Goal: Task Accomplishment & Management: Manage account settings

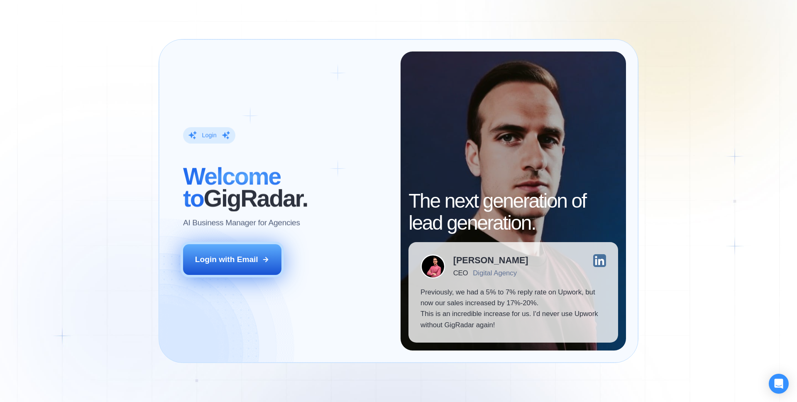
click at [247, 250] on button "Login with Email" at bounding box center [232, 259] width 99 height 31
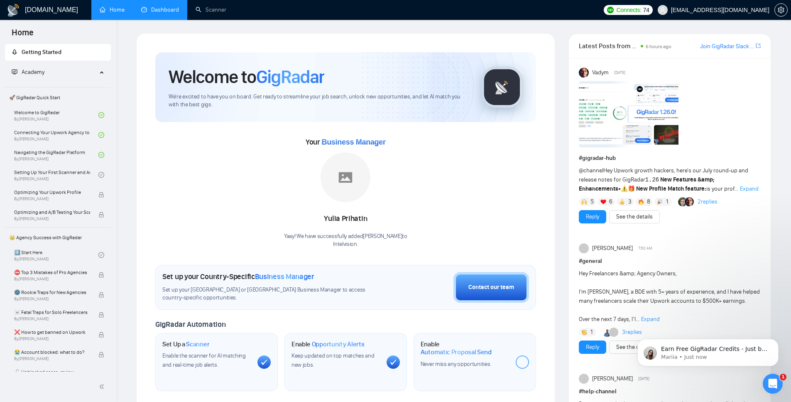
click at [168, 10] on link "Dashboard" at bounding box center [160, 9] width 38 height 7
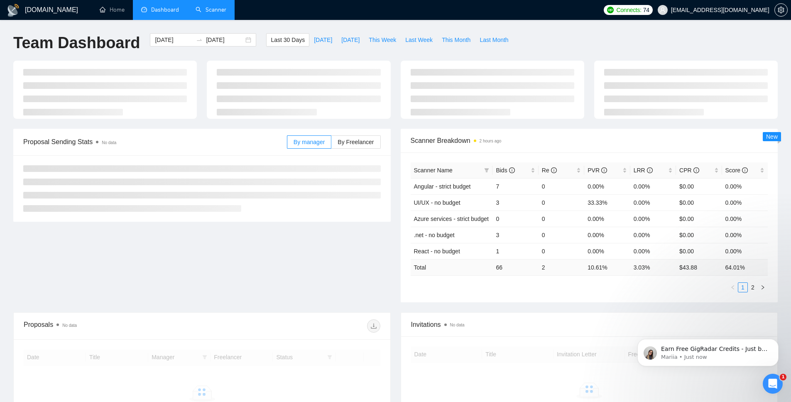
click at [217, 8] on link "Scanner" at bounding box center [211, 9] width 31 height 7
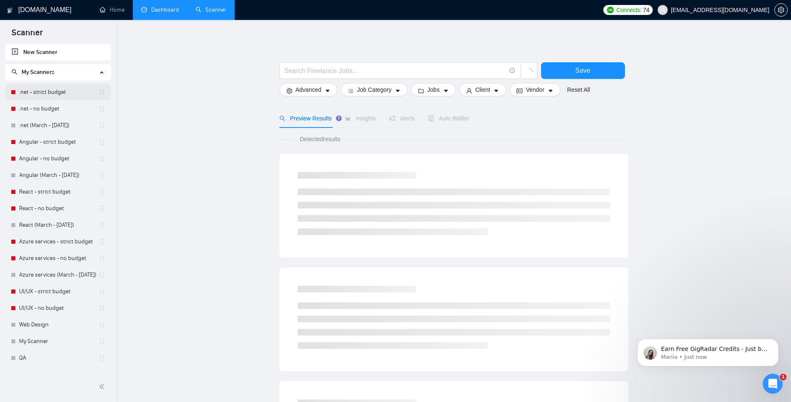
click at [29, 92] on link ".net - strict budget" at bounding box center [58, 92] width 79 height 17
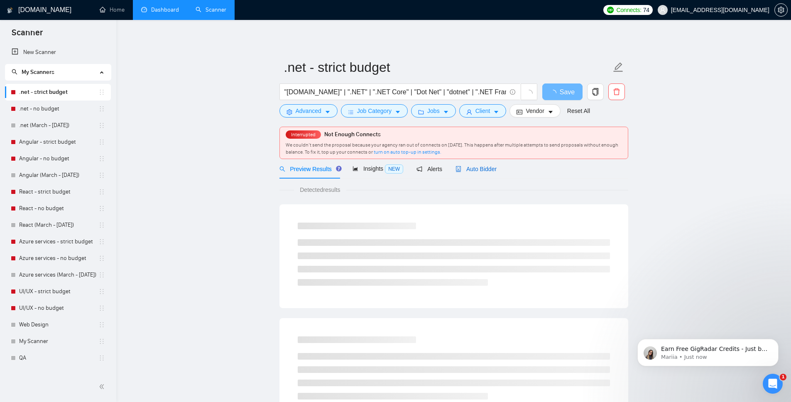
click at [479, 169] on span "Auto Bidder" at bounding box center [475, 169] width 41 height 7
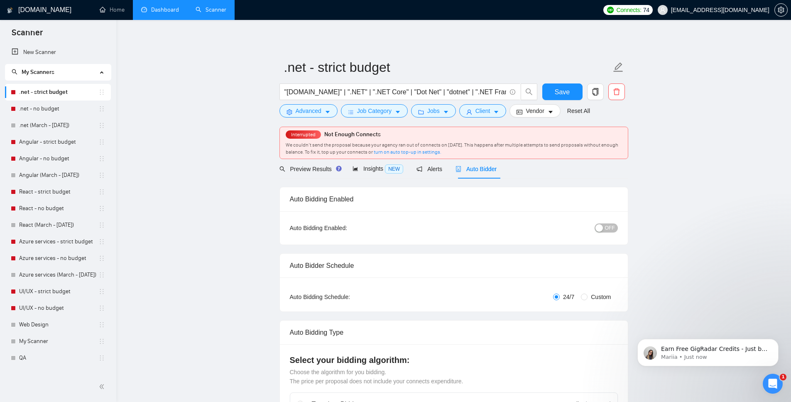
checkbox input "true"
click at [608, 231] on span "OFF" at bounding box center [610, 227] width 10 height 9
click at [568, 88] on span "Save" at bounding box center [562, 92] width 15 height 10
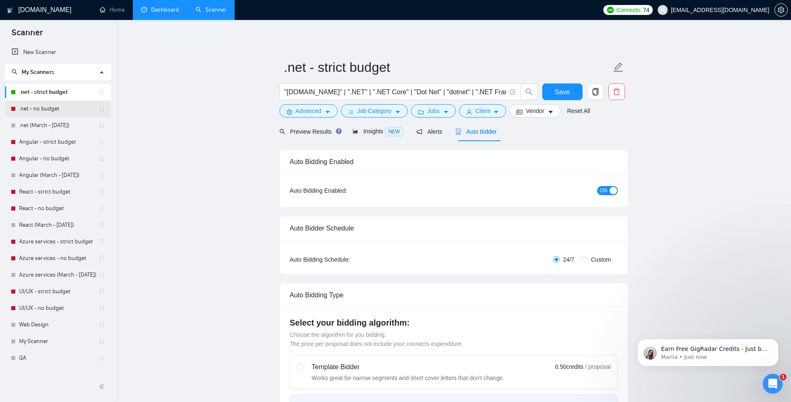
click at [47, 111] on link ".net - no budget" at bounding box center [58, 108] width 79 height 17
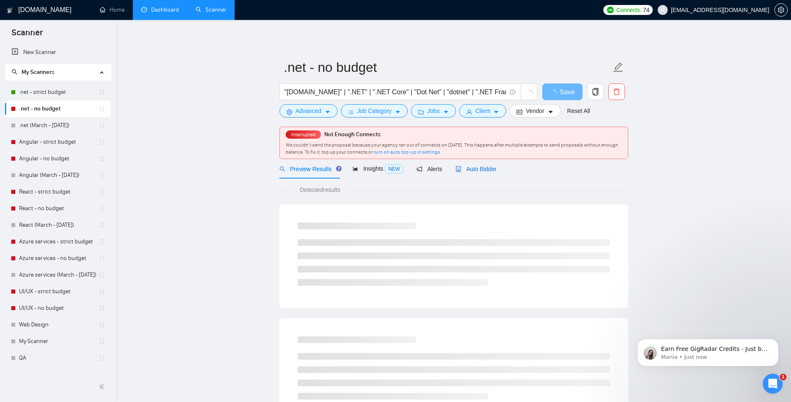
click at [484, 166] on span "Auto Bidder" at bounding box center [475, 169] width 41 height 7
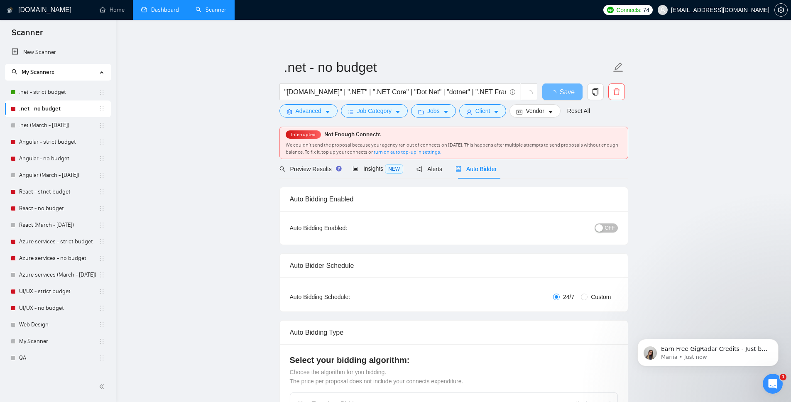
checkbox input "true"
click at [571, 92] on span "Save" at bounding box center [567, 92] width 15 height 10
click at [610, 236] on div "Auto Bidding Enabled: OFF" at bounding box center [454, 227] width 348 height 33
click at [609, 228] on span "OFF" at bounding box center [610, 227] width 10 height 9
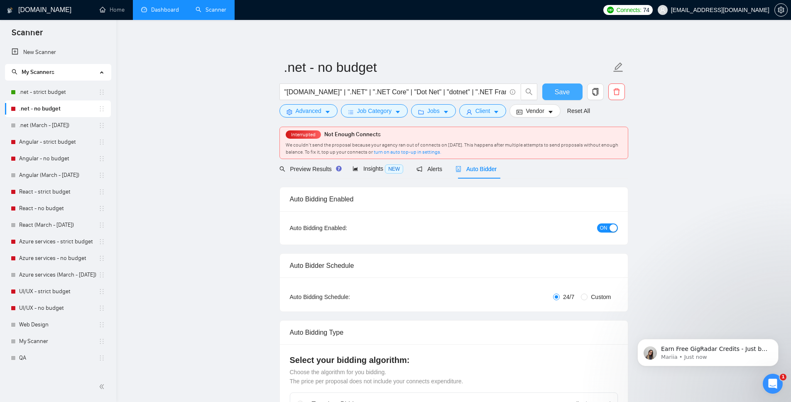
click at [565, 91] on span "Save" at bounding box center [562, 92] width 15 height 10
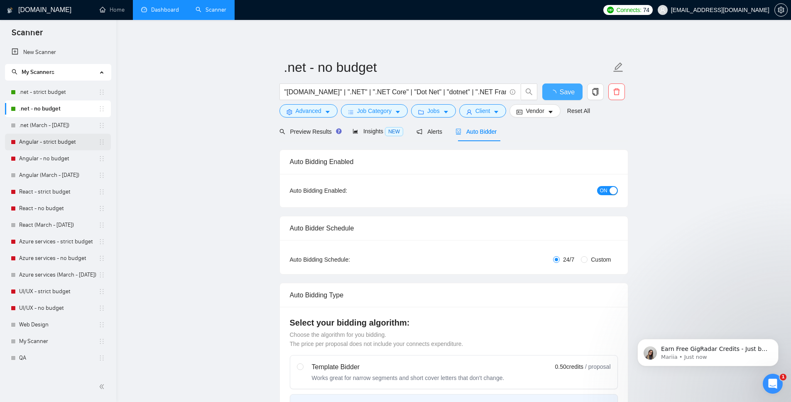
checkbox input "true"
click at [39, 144] on link "Angular - strict budget" at bounding box center [58, 142] width 79 height 17
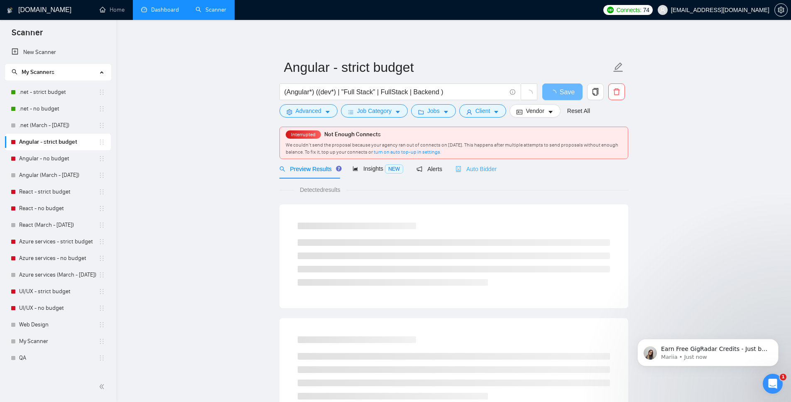
click at [474, 162] on div "Auto Bidder" at bounding box center [475, 169] width 41 height 20
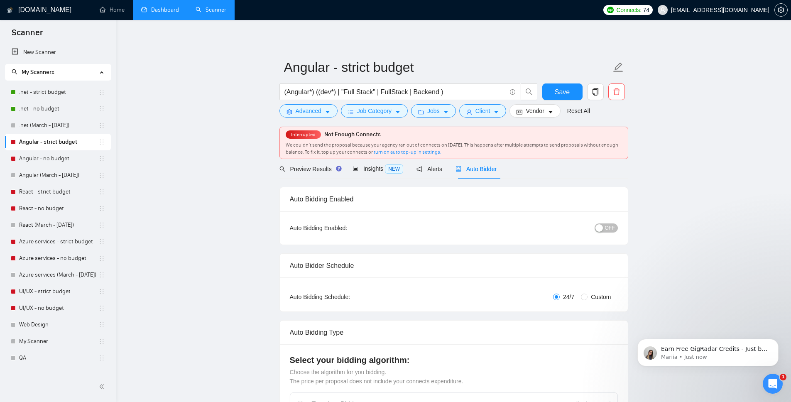
click at [615, 225] on button "OFF" at bounding box center [605, 227] width 23 height 9
click at [570, 89] on button "Save" at bounding box center [562, 91] width 40 height 17
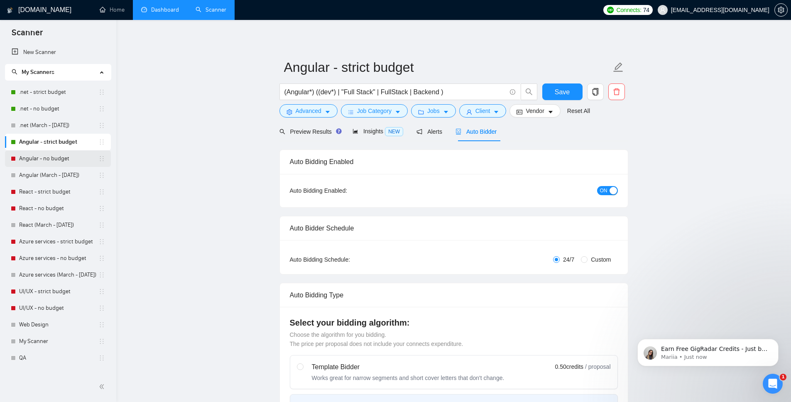
click at [46, 161] on link "Angular - no budget" at bounding box center [58, 158] width 79 height 17
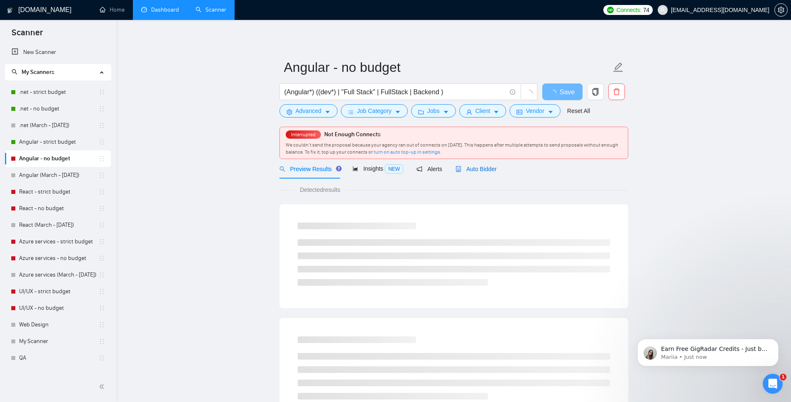
click at [493, 169] on span "Auto Bidder" at bounding box center [475, 169] width 41 height 7
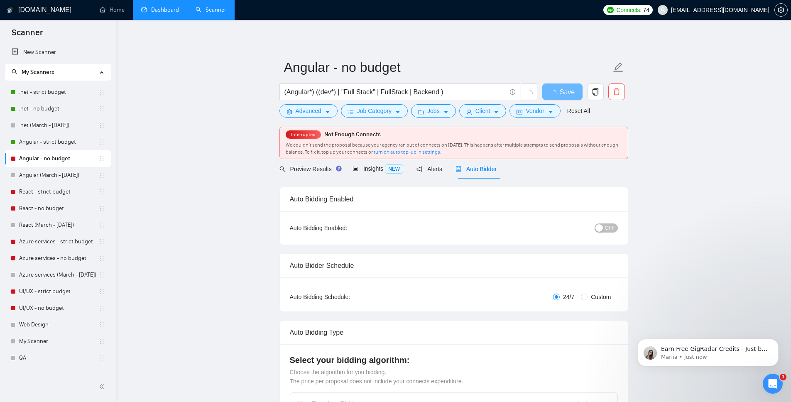
checkbox input "true"
click at [614, 230] on span "OFF" at bounding box center [610, 227] width 10 height 9
click at [560, 92] on span "Save" at bounding box center [567, 92] width 15 height 10
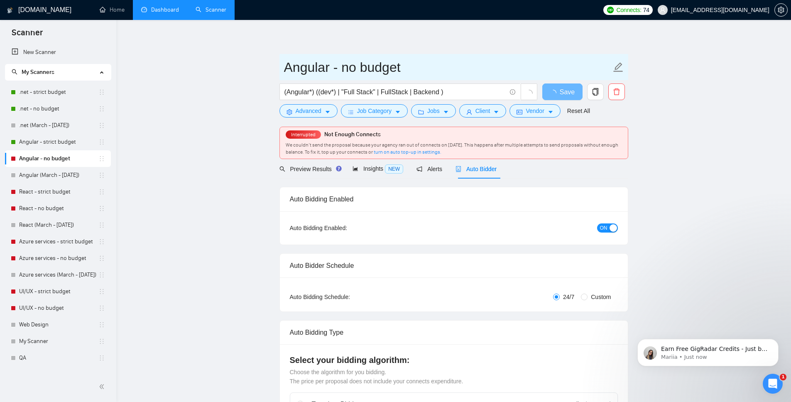
click at [554, 60] on input "Angular - no budget" at bounding box center [447, 67] width 327 height 21
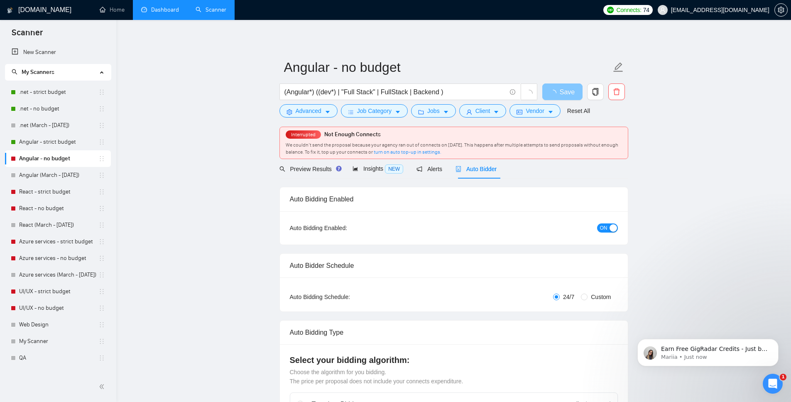
click at [561, 92] on span "Save" at bounding box center [567, 92] width 15 height 10
click at [568, 91] on span "Save" at bounding box center [562, 92] width 15 height 10
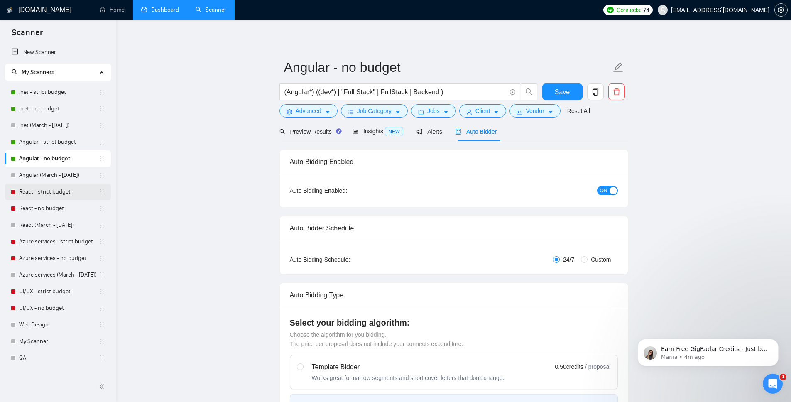
click at [27, 188] on link "React - strict budget" at bounding box center [58, 191] width 79 height 17
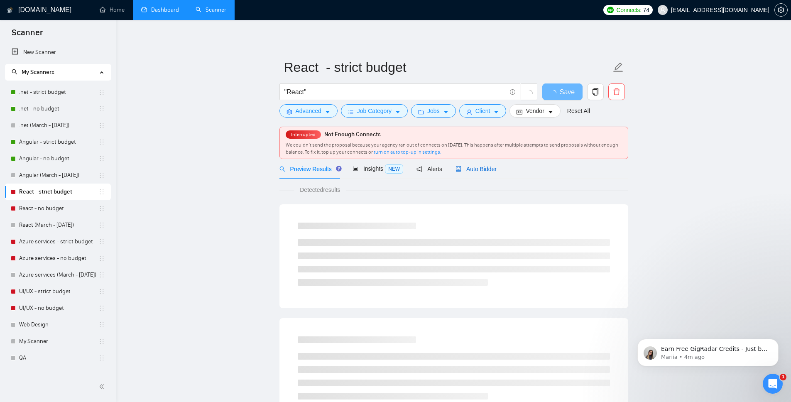
click at [487, 171] on span "Auto Bidder" at bounding box center [475, 169] width 41 height 7
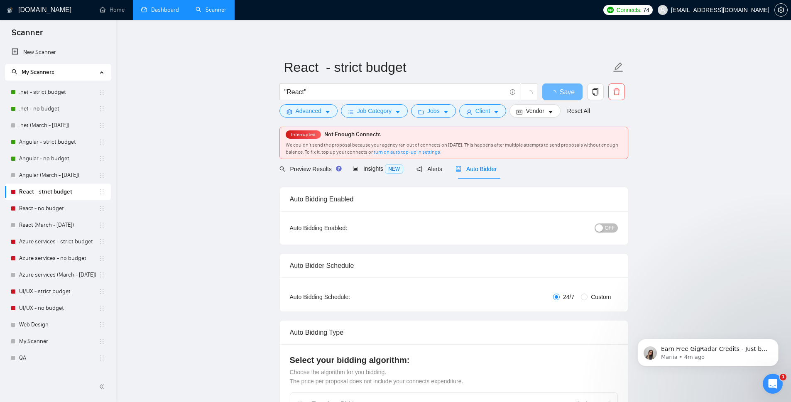
checkbox input "true"
click at [607, 226] on span "OFF" at bounding box center [610, 227] width 10 height 9
click at [566, 95] on span "Save" at bounding box center [562, 92] width 15 height 10
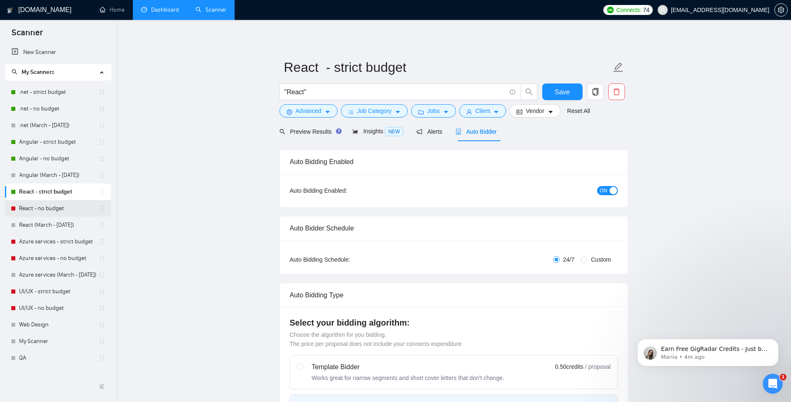
click at [45, 209] on link "React - no budget" at bounding box center [58, 208] width 79 height 17
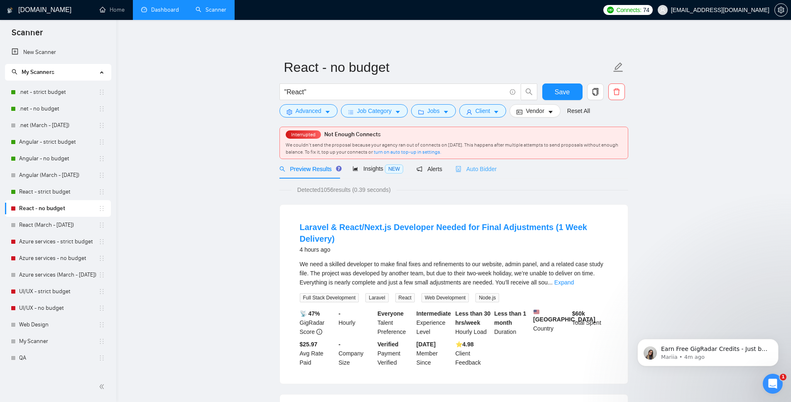
click at [474, 174] on div "Auto Bidder" at bounding box center [475, 169] width 41 height 20
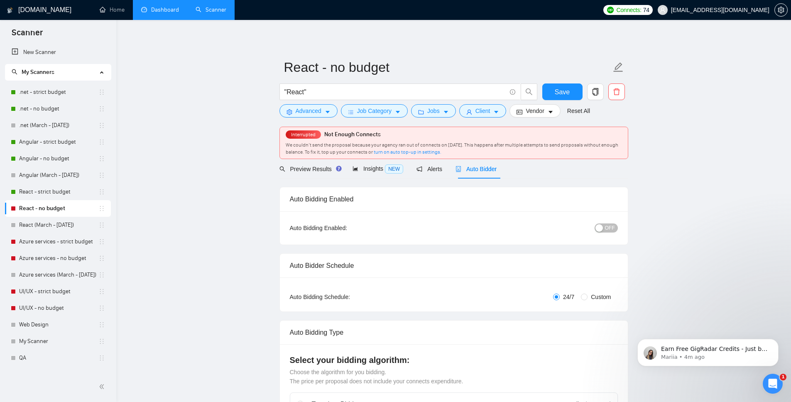
checkbox input "true"
click at [613, 225] on span "OFF" at bounding box center [610, 227] width 10 height 9
click at [572, 95] on button "Save" at bounding box center [562, 91] width 40 height 17
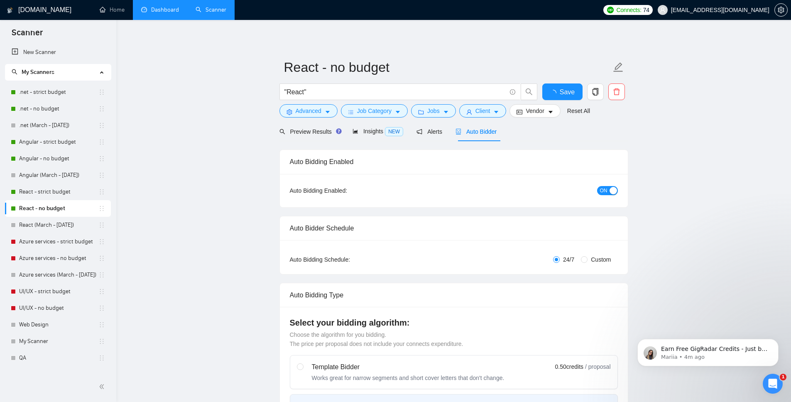
checkbox input "true"
click at [57, 245] on link "Azure services - strict budget" at bounding box center [58, 241] width 79 height 17
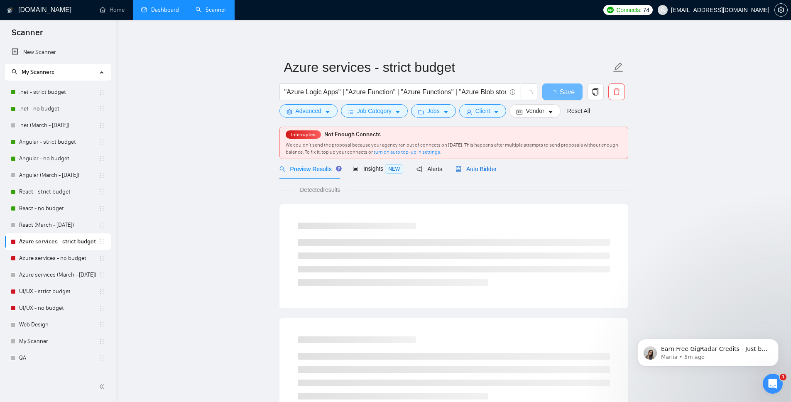
click at [494, 171] on span "Auto Bidder" at bounding box center [475, 169] width 41 height 7
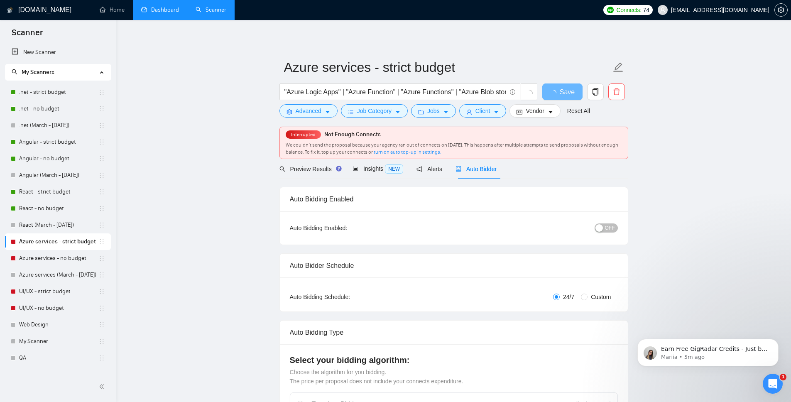
click at [609, 228] on span "OFF" at bounding box center [610, 227] width 10 height 9
click at [563, 89] on span "Save" at bounding box center [562, 92] width 15 height 10
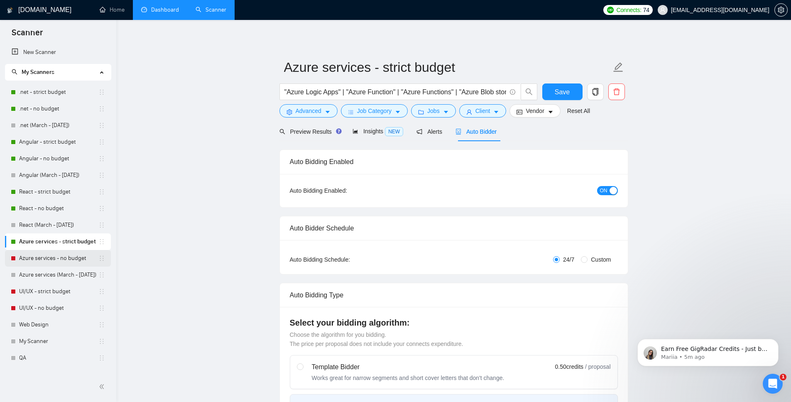
click at [56, 261] on link "Azure services - no budget" at bounding box center [58, 258] width 79 height 17
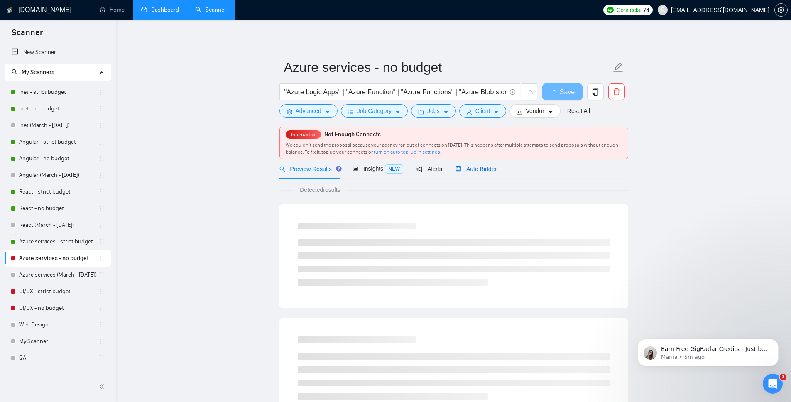
click at [490, 172] on span "Auto Bidder" at bounding box center [475, 169] width 41 height 7
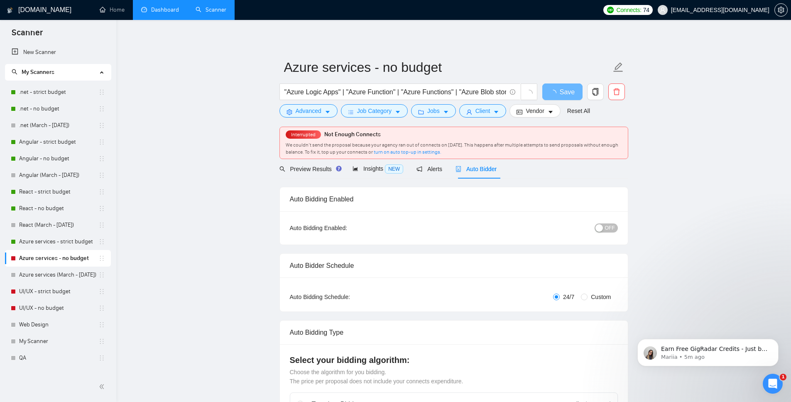
click at [605, 228] on span "OFF" at bounding box center [610, 227] width 10 height 9
click at [565, 96] on span "Save" at bounding box center [562, 92] width 15 height 10
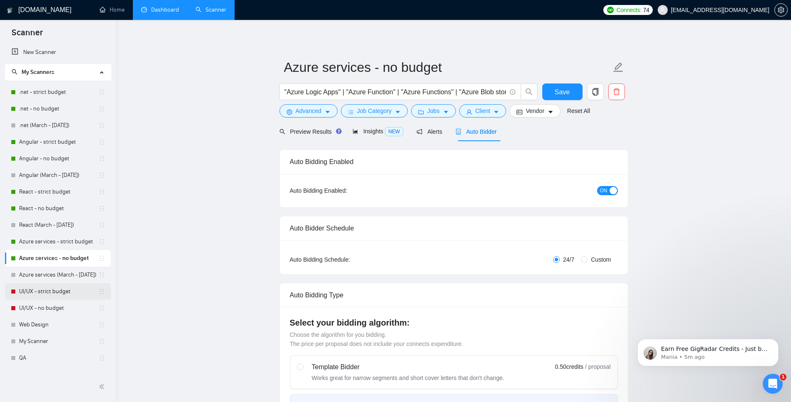
click at [48, 291] on link "UI/UX - strict budget" at bounding box center [58, 291] width 79 height 17
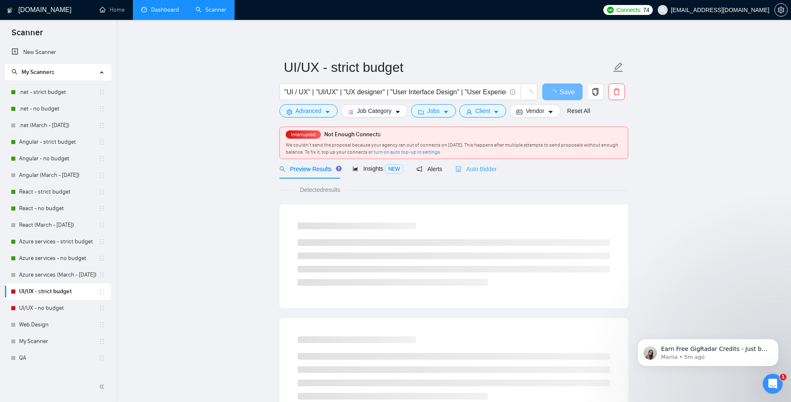
click at [489, 176] on div "Auto Bidder" at bounding box center [475, 169] width 41 height 20
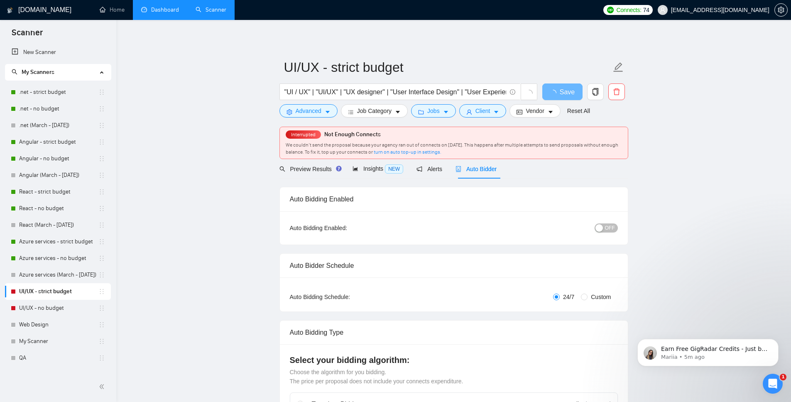
click at [608, 225] on span "OFF" at bounding box center [610, 227] width 10 height 9
click at [568, 92] on span "Save" at bounding box center [562, 92] width 15 height 10
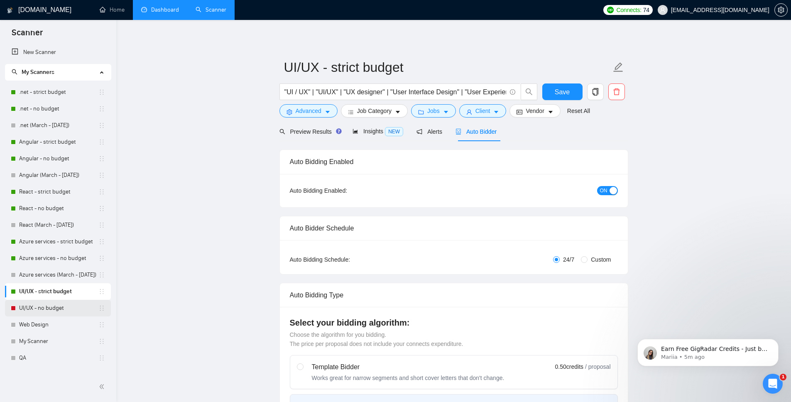
click at [47, 312] on link "UI/UX - no budget" at bounding box center [58, 308] width 79 height 17
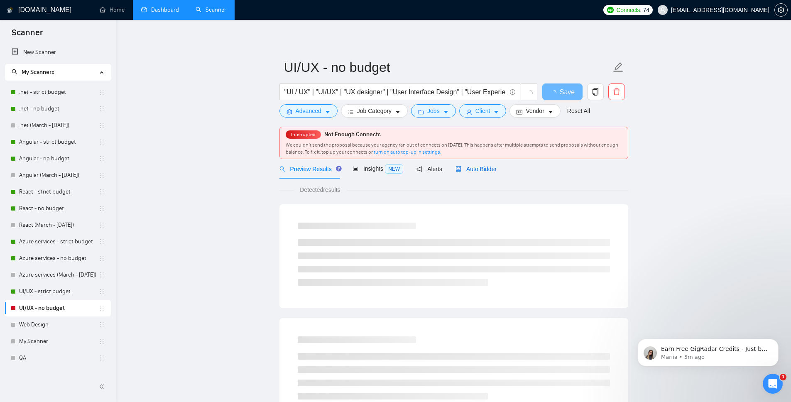
click at [478, 173] on div "Auto Bidder" at bounding box center [475, 168] width 41 height 9
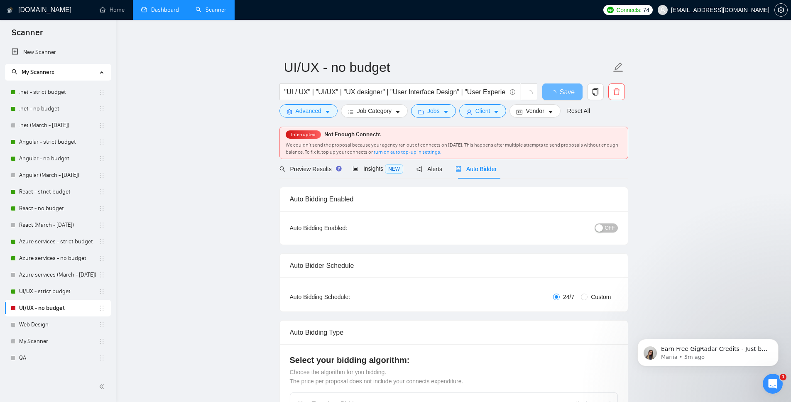
click at [607, 224] on span "OFF" at bounding box center [610, 227] width 10 height 9
click at [561, 93] on span "Save" at bounding box center [562, 92] width 15 height 10
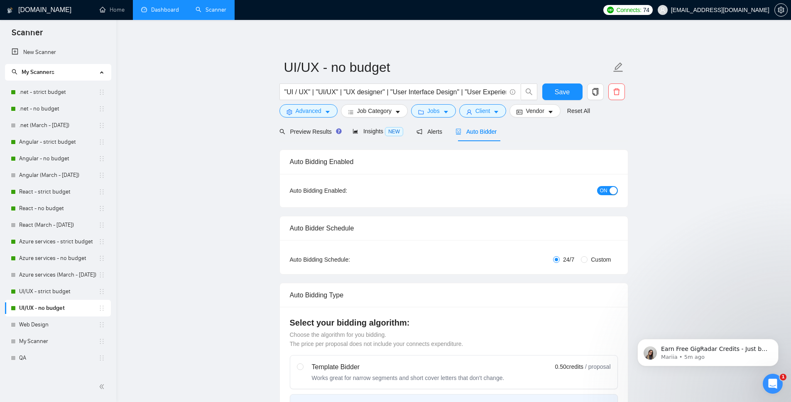
click at [160, 13] on link "Dashboard" at bounding box center [160, 9] width 38 height 7
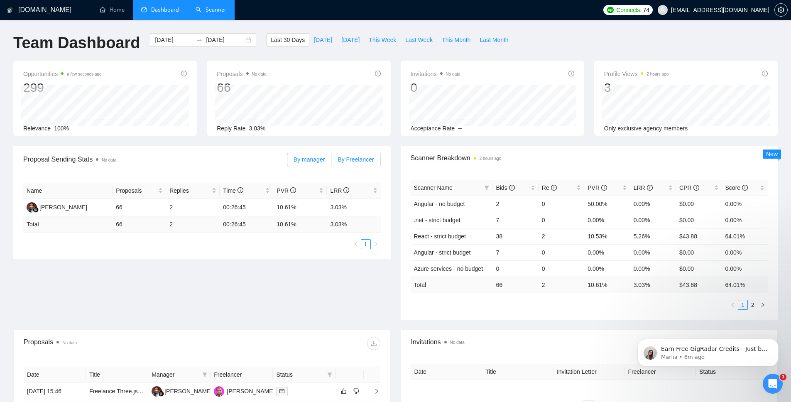
click at [367, 161] on span "By Freelancer" at bounding box center [356, 159] width 36 height 7
click at [331, 161] on input "By Freelancer" at bounding box center [331, 161] width 0 height 0
